Goal: Task Accomplishment & Management: Use online tool/utility

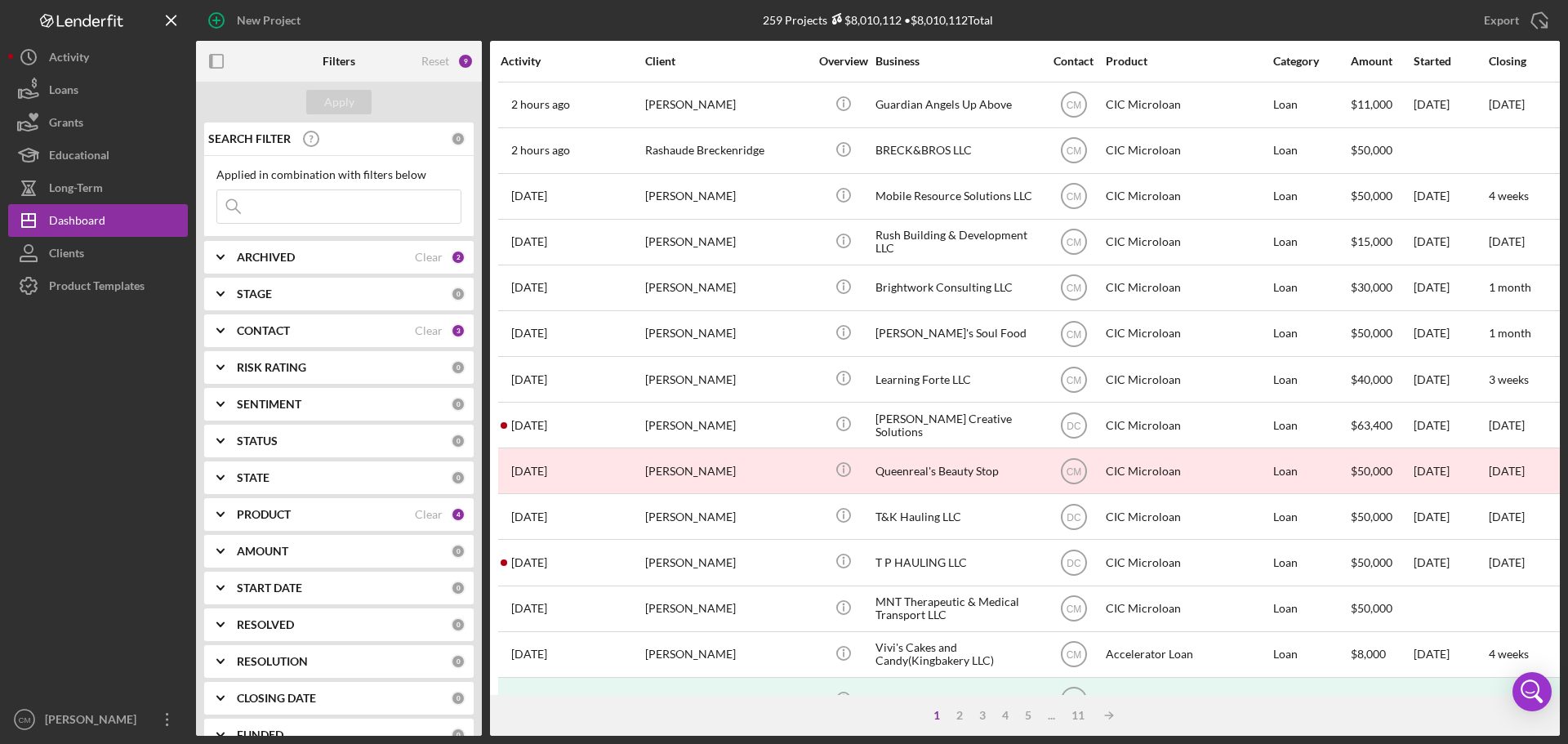
click at [338, 200] on input at bounding box center [338, 206] width 243 height 33
type input "Southern Heavens Collective"
click at [335, 108] on div "Apply" at bounding box center [339, 102] width 30 height 24
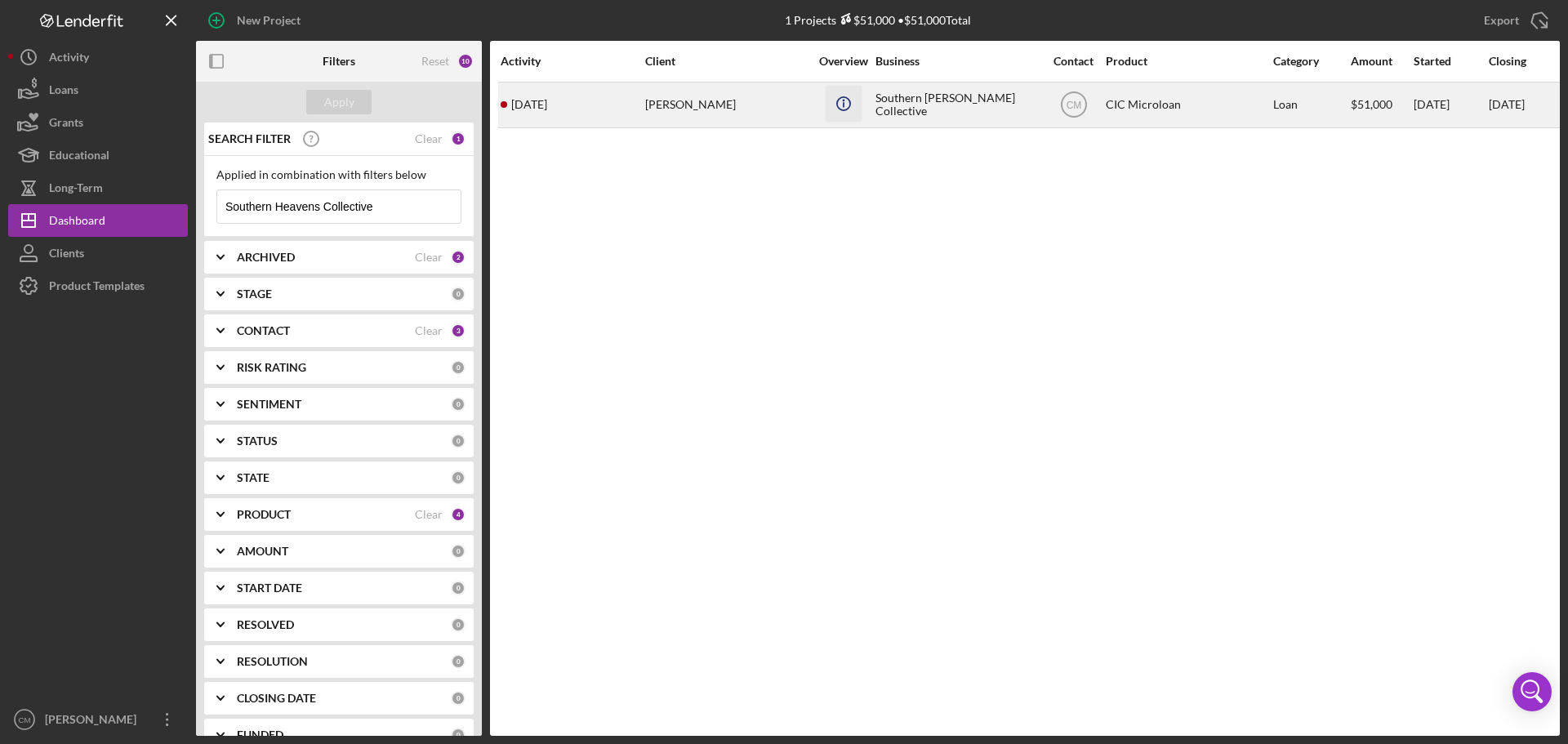
click at [835, 117] on icon "Icon/Info" at bounding box center [844, 104] width 37 height 37
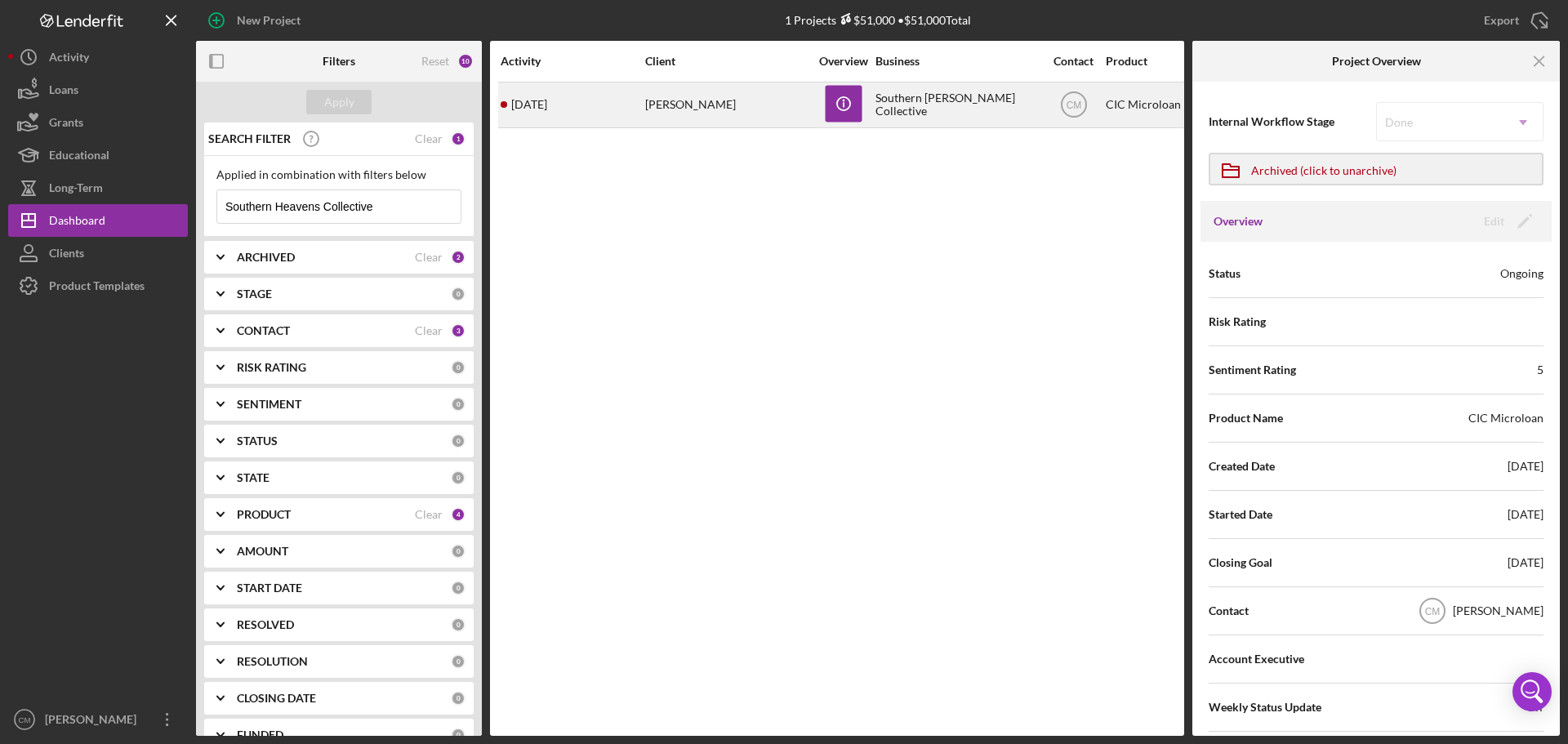
click at [715, 110] on div "[PERSON_NAME]" at bounding box center [727, 105] width 164 height 43
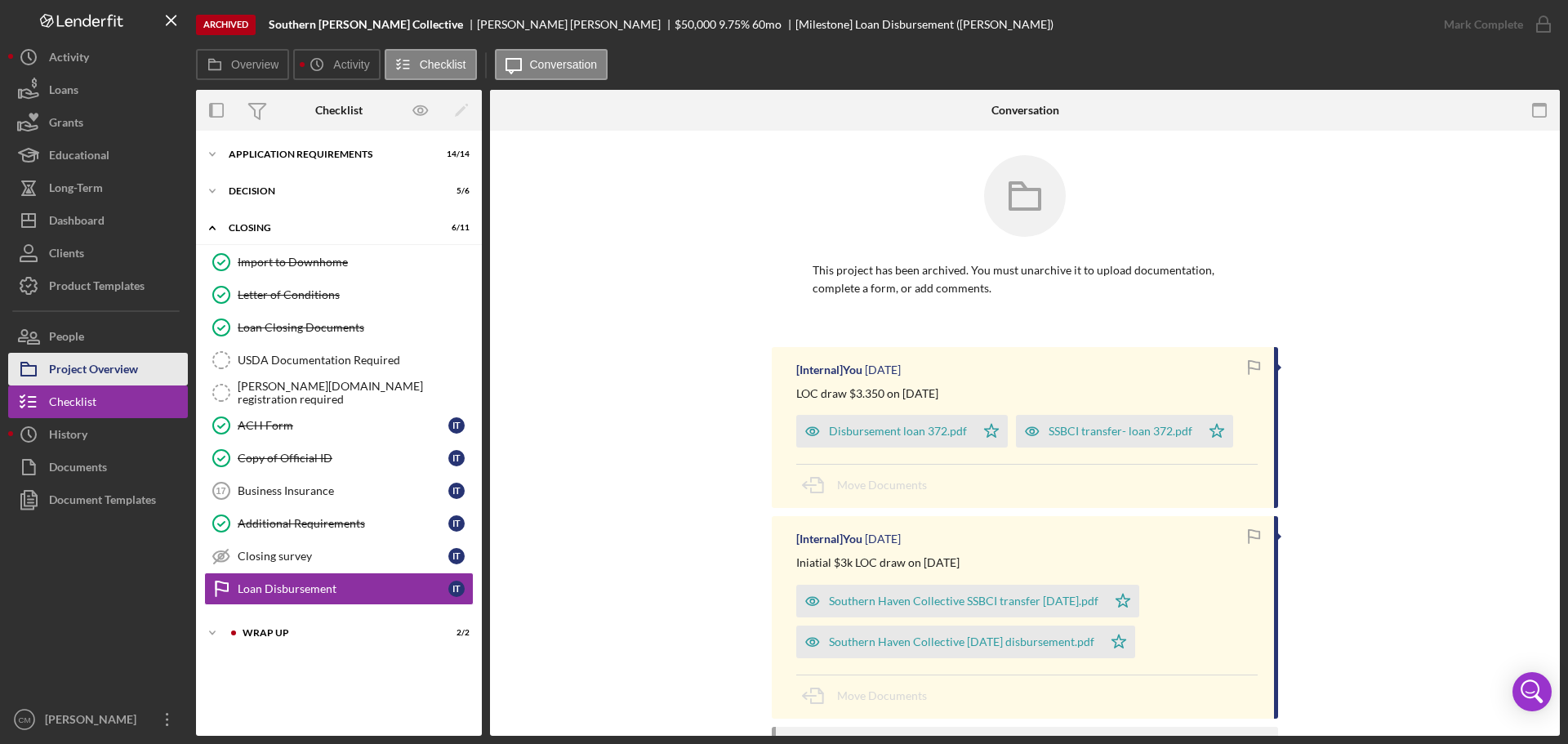
click at [131, 373] on div "Project Overview" at bounding box center [94, 371] width 89 height 37
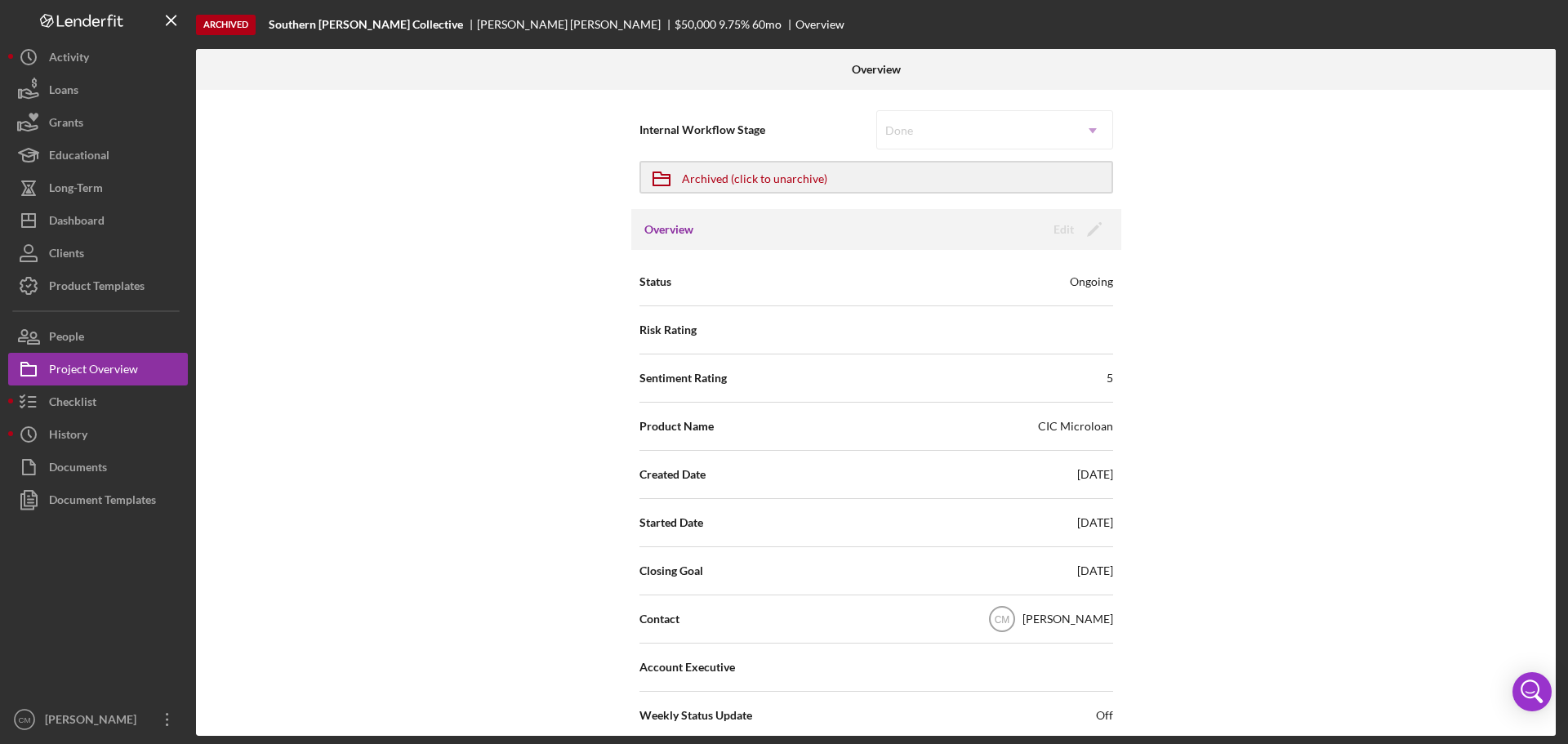
click at [783, 199] on div "Icon/Archived Archived (click to unarchive)" at bounding box center [876, 177] width 474 height 48
click at [794, 183] on div "Archived (click to unarchive)" at bounding box center [754, 177] width 145 height 29
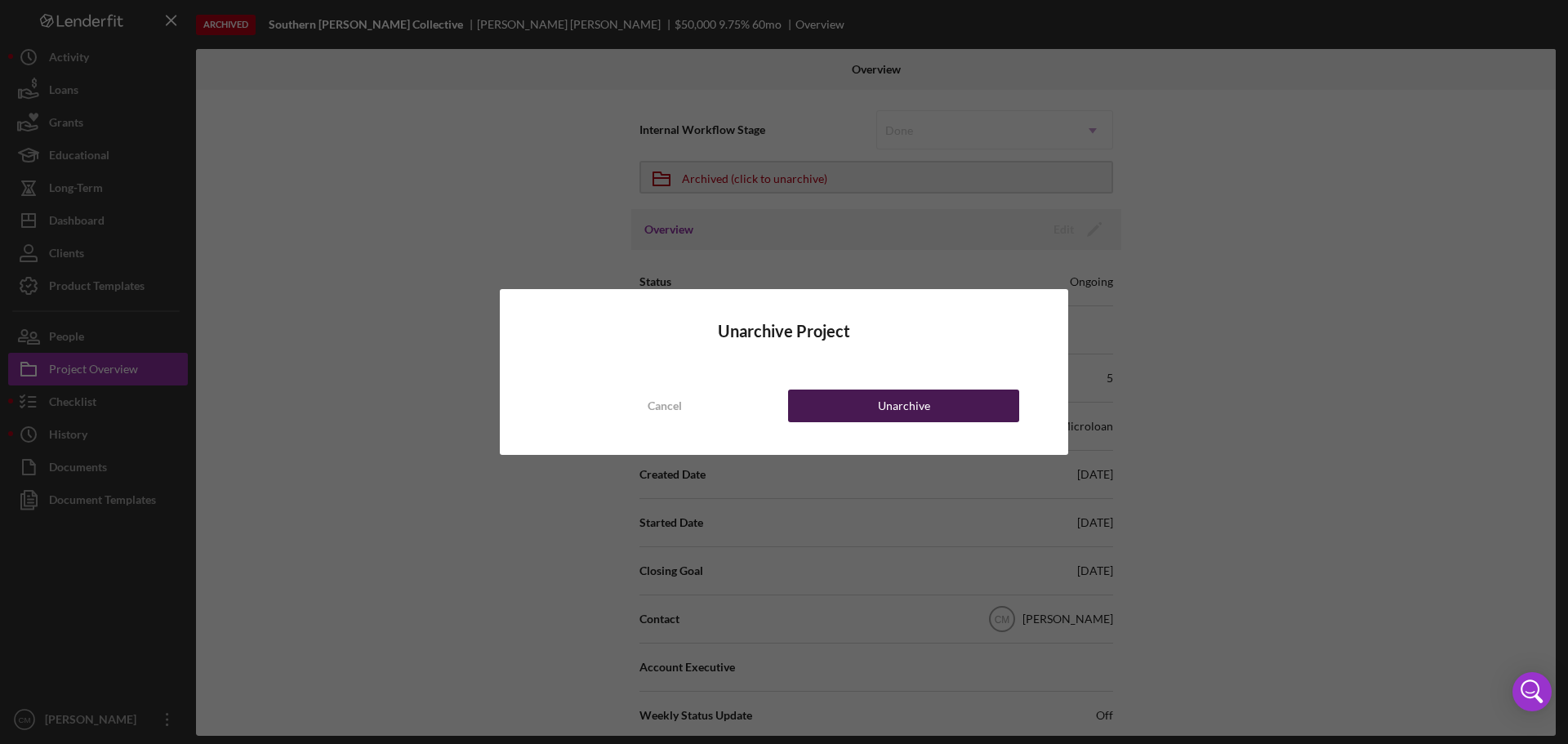
click at [856, 411] on button "Unarchive" at bounding box center [904, 405] width 231 height 33
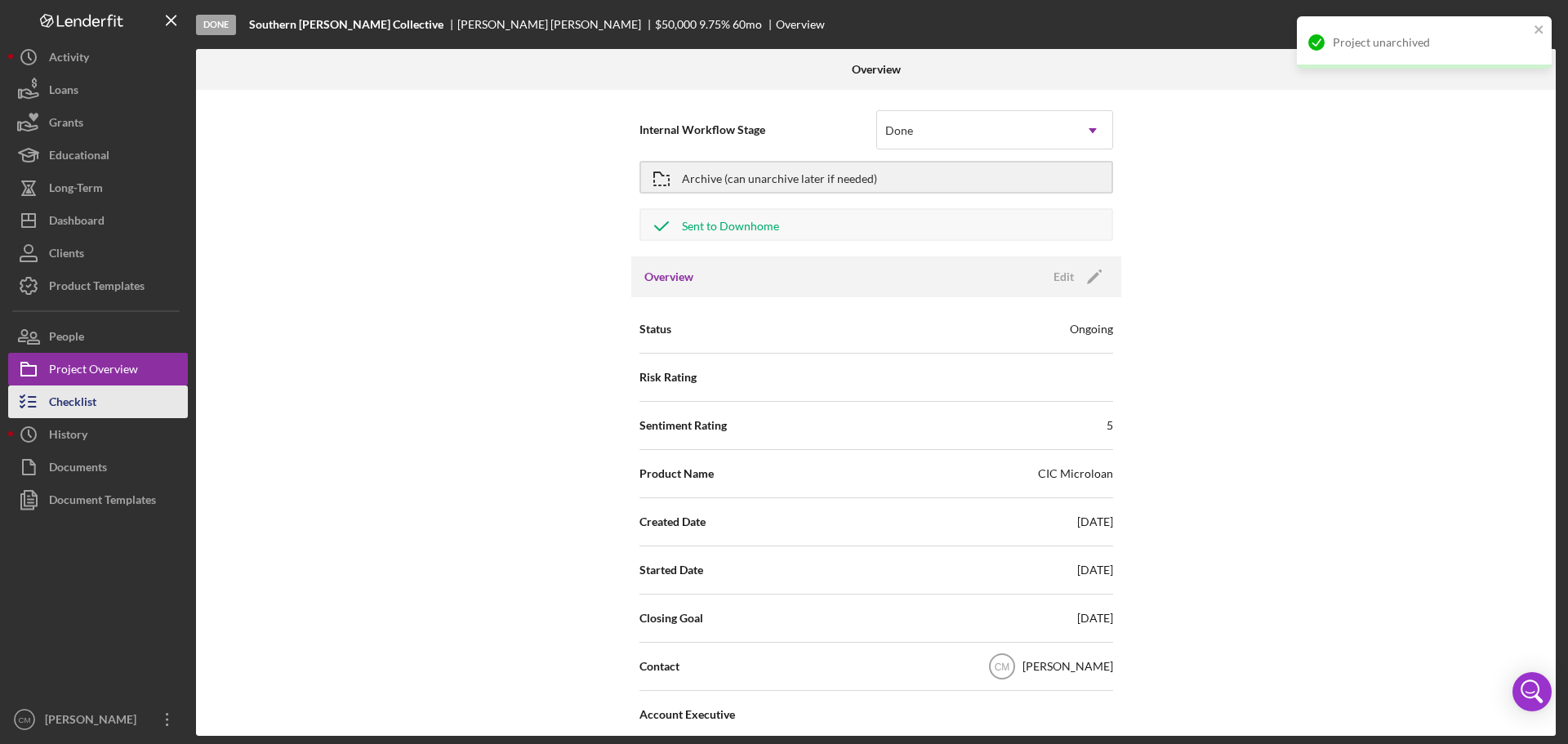
click at [131, 407] on button "Checklist" at bounding box center [98, 401] width 180 height 33
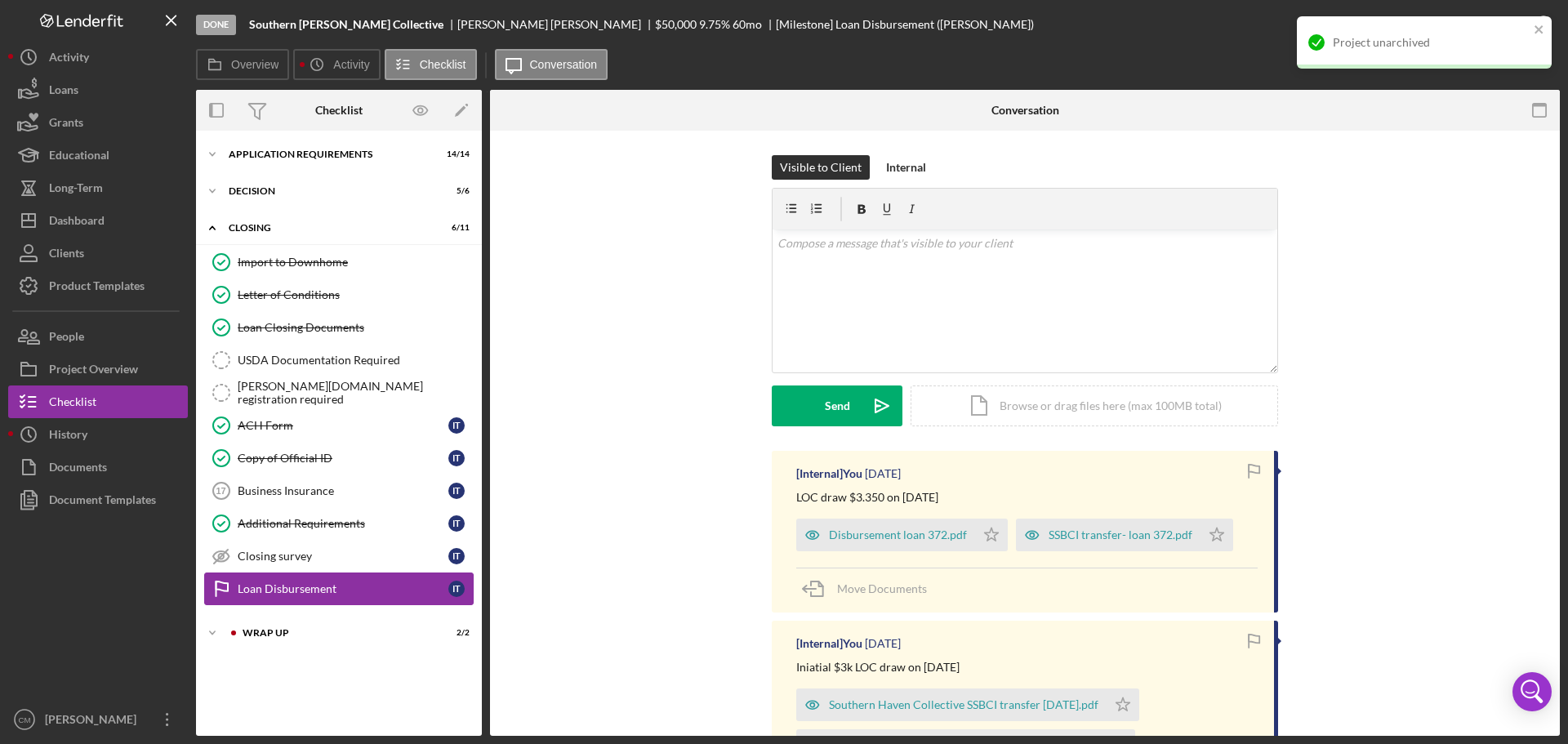
click at [358, 592] on div "Loan Disbursement" at bounding box center [343, 589] width 211 height 13
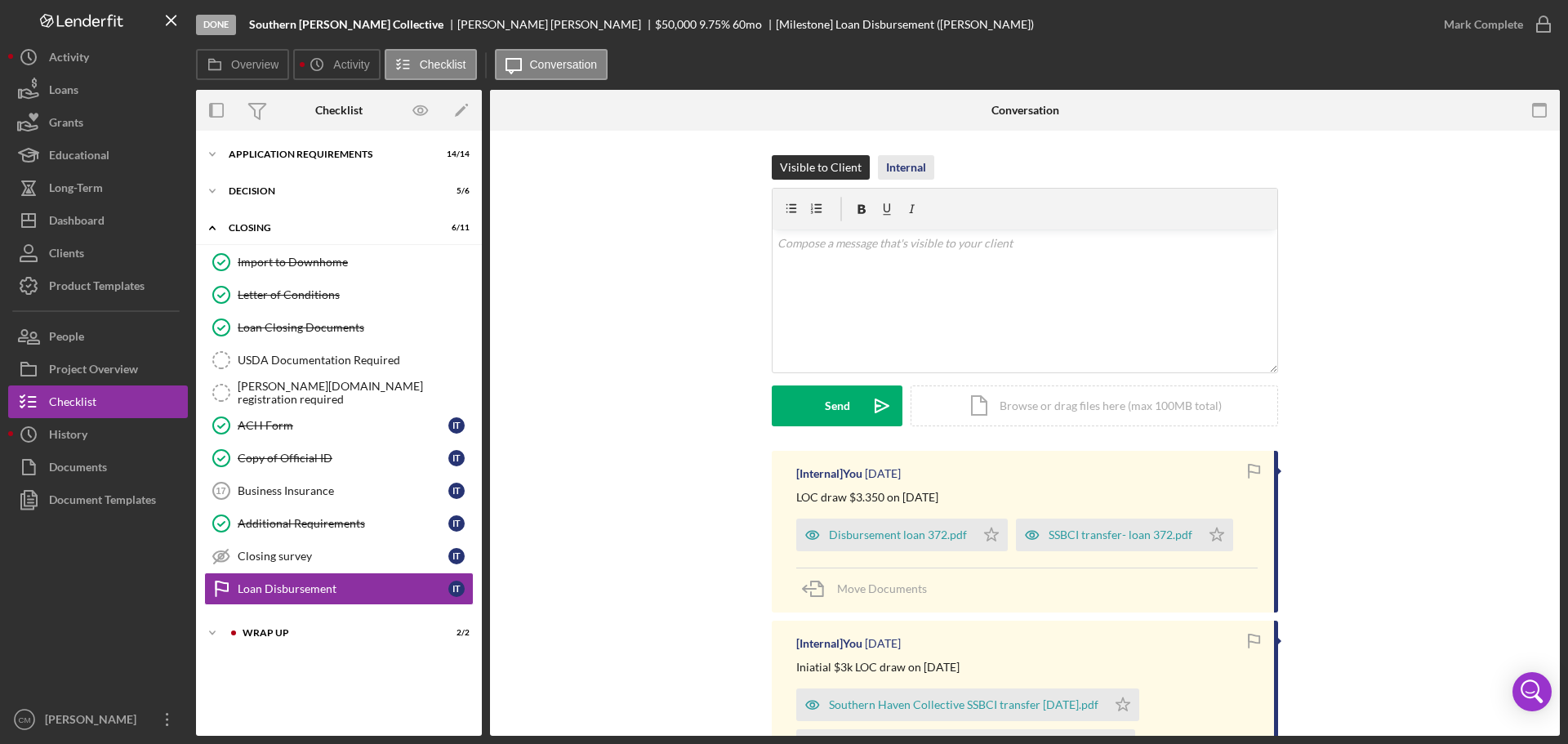
click at [918, 170] on div "Internal" at bounding box center [906, 167] width 40 height 24
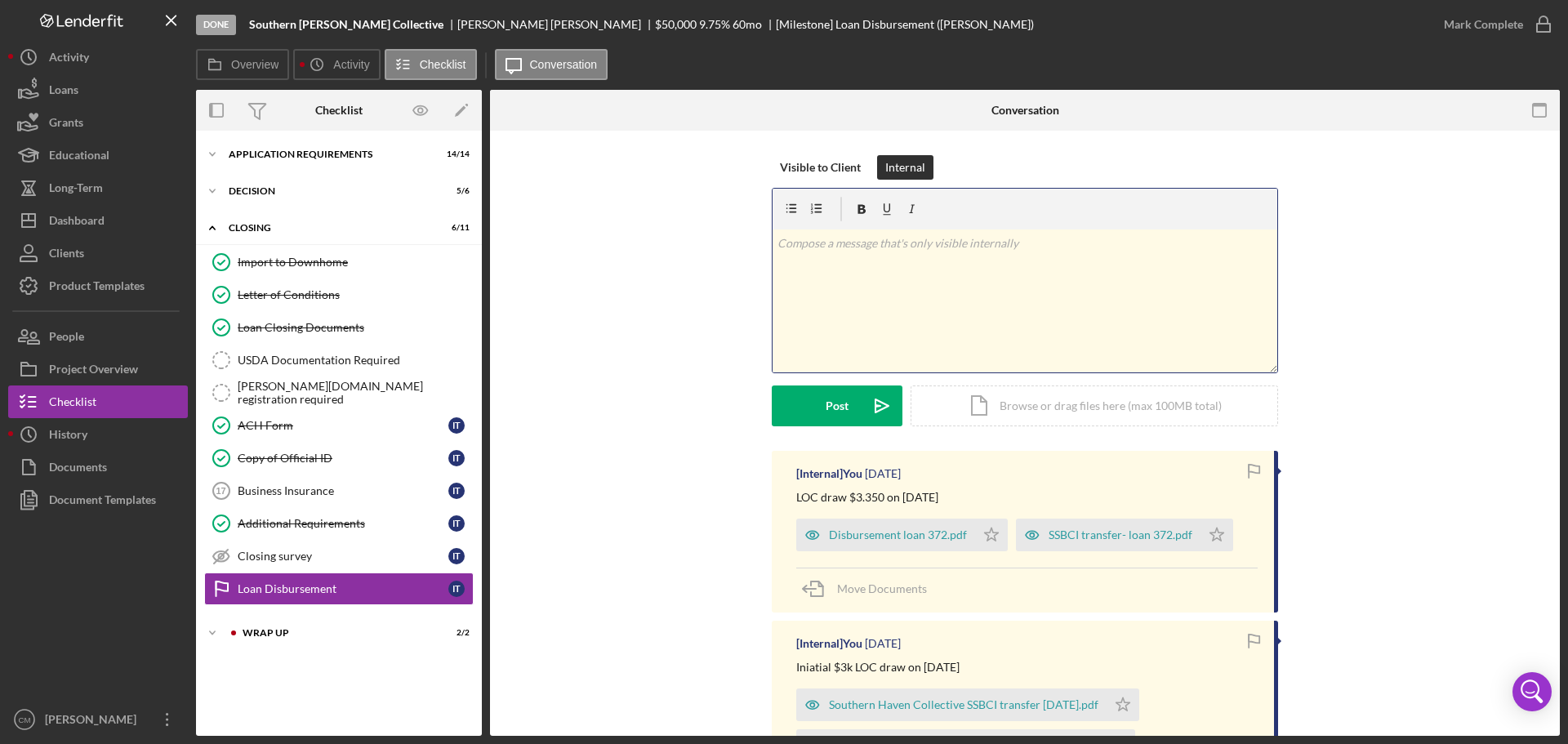
click at [916, 290] on div "v Color teal Color pink Remove color Add row above Add row below Add column bef…" at bounding box center [1025, 301] width 505 height 143
click at [967, 415] on div "Icon/Document Browse or drag files here (max 100MB total) Tap to choose files o…" at bounding box center [1094, 405] width 368 height 41
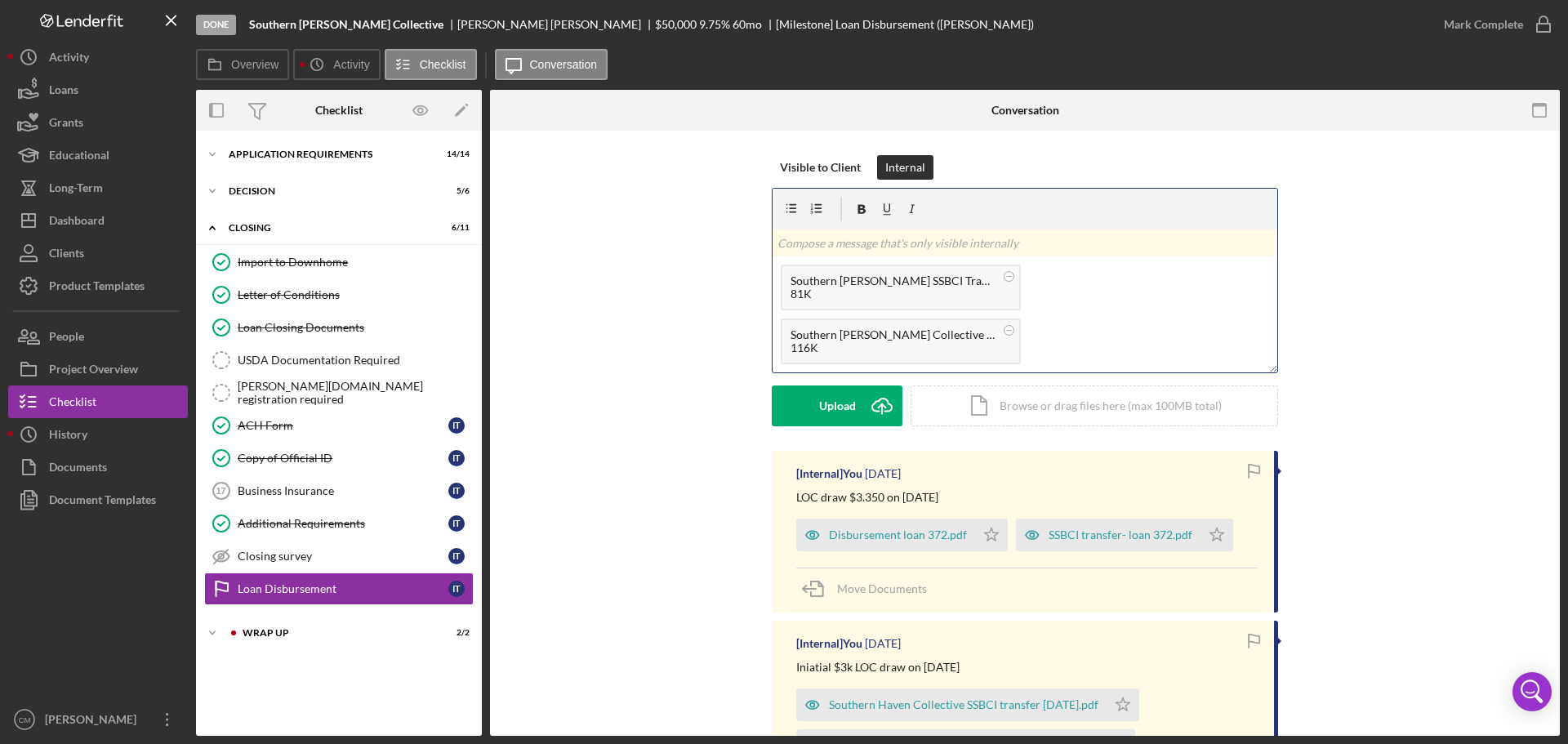
click at [881, 256] on div "v Color teal Color pink Remove color Add row above Add row below Add column bef…" at bounding box center [1025, 243] width 505 height 27
click at [818, 402] on button "Post Icon/icon-invite-send" at bounding box center [837, 405] width 130 height 41
